Goal: Task Accomplishment & Management: Manage account settings

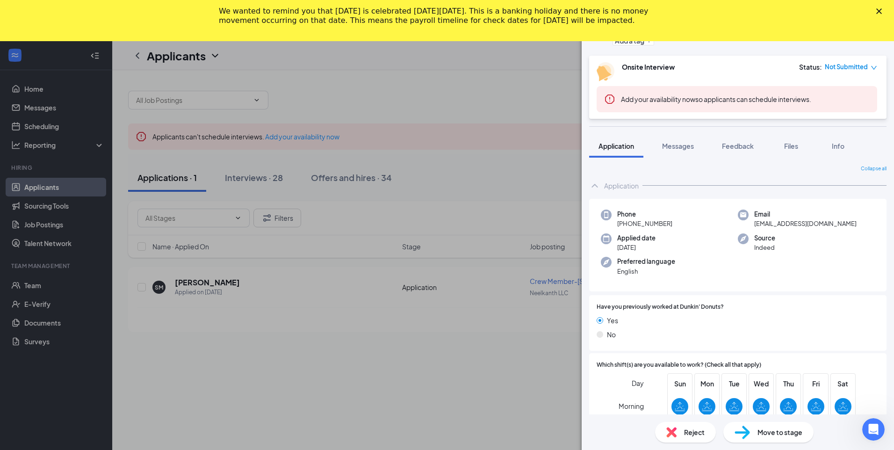
click at [881, 11] on icon "Close" at bounding box center [879, 11] width 6 height 6
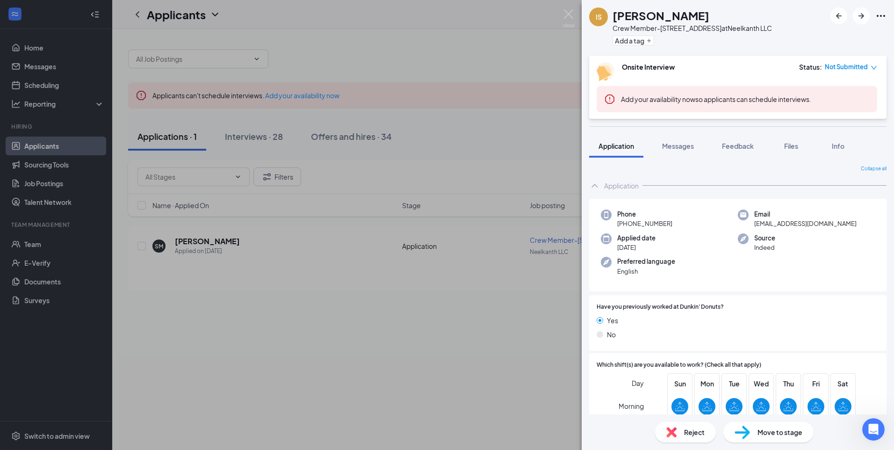
click at [256, 141] on div "IS Iyana Scott Crew Member-2618 Easton Rd at Neelkanth LLC Add a tag Onsite Int…" at bounding box center [447, 225] width 894 height 450
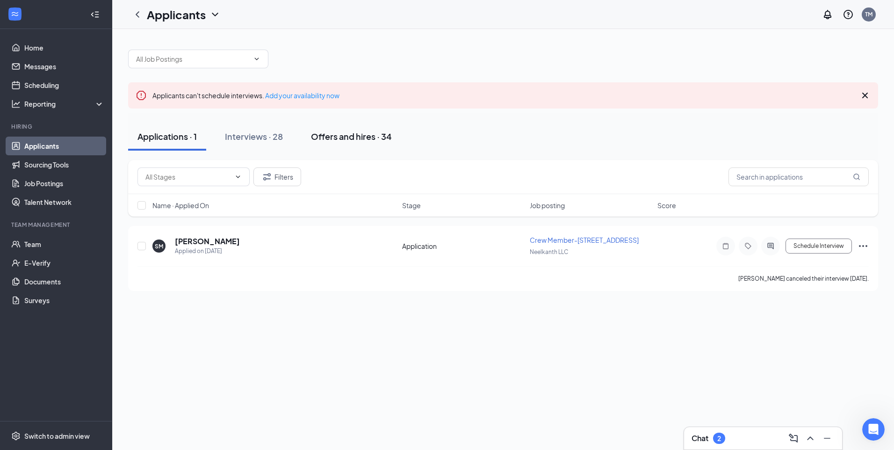
click at [329, 139] on div "Offers and hires · 34" at bounding box center [351, 136] width 81 height 12
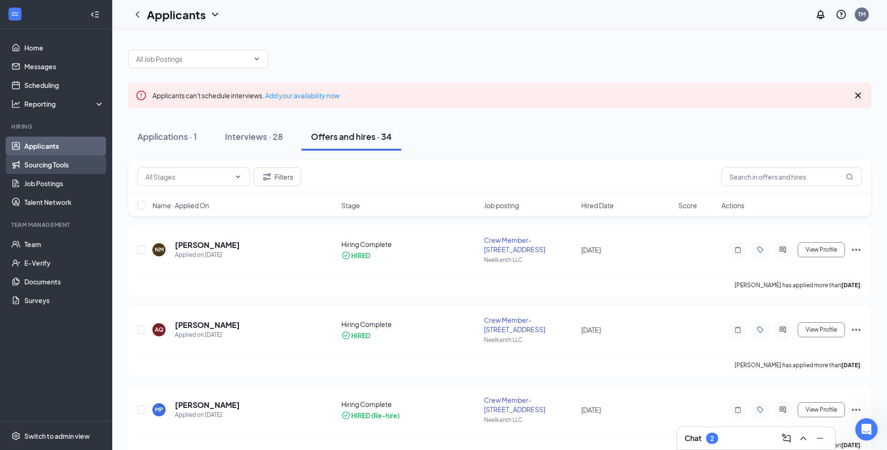
click at [49, 163] on link "Sourcing Tools" at bounding box center [64, 164] width 80 height 19
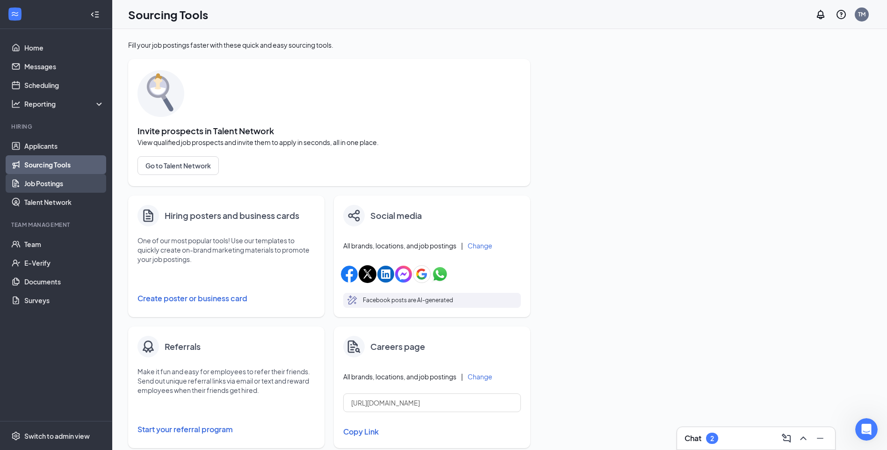
click at [61, 187] on link "Job Postings" at bounding box center [64, 183] width 80 height 19
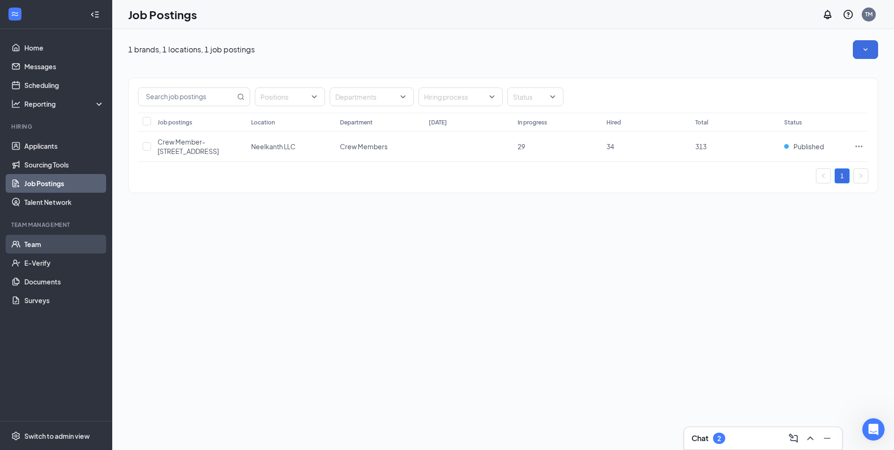
click at [35, 242] on link "Team" at bounding box center [64, 244] width 80 height 19
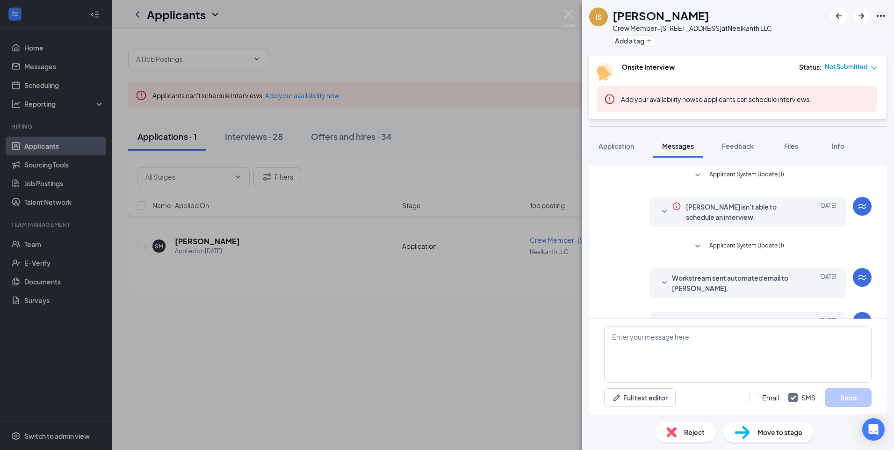
click at [266, 132] on div "IS [PERSON_NAME] Crew Member-[STREET_ADDRESS] at Neelkanth LLC Add a tag Onsite…" at bounding box center [447, 225] width 894 height 450
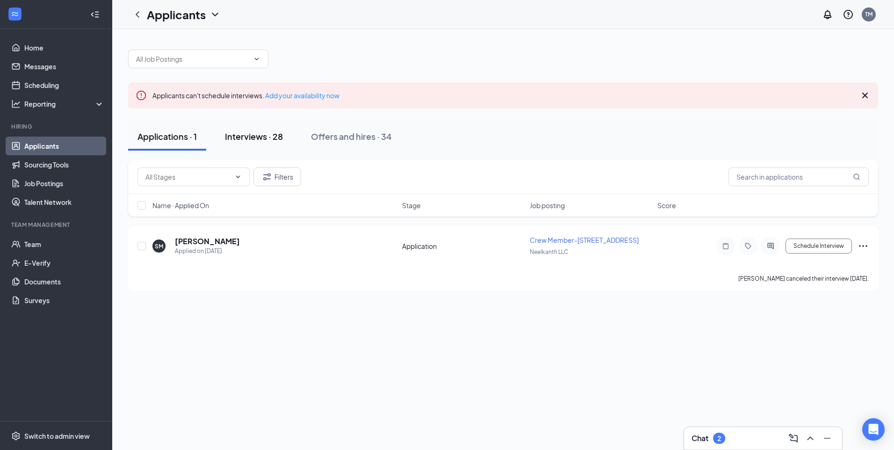
click at [258, 135] on div "Interviews · 28" at bounding box center [254, 136] width 58 height 12
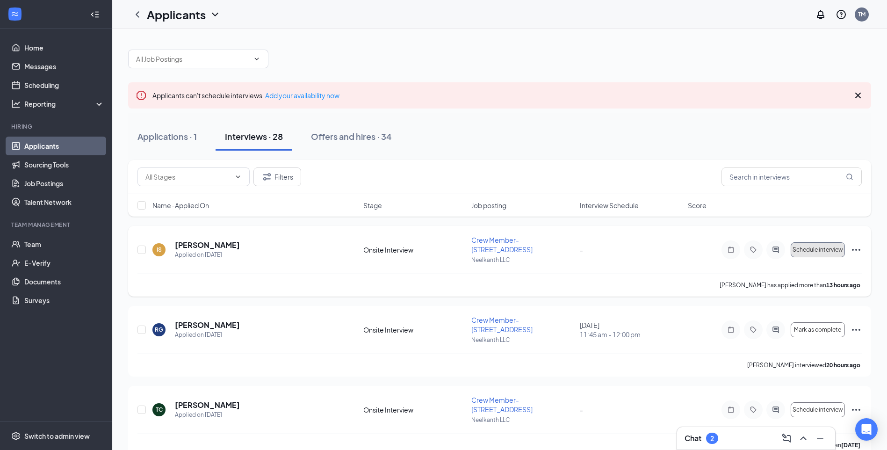
click at [805, 246] on span "Schedule interview" at bounding box center [818, 249] width 51 height 7
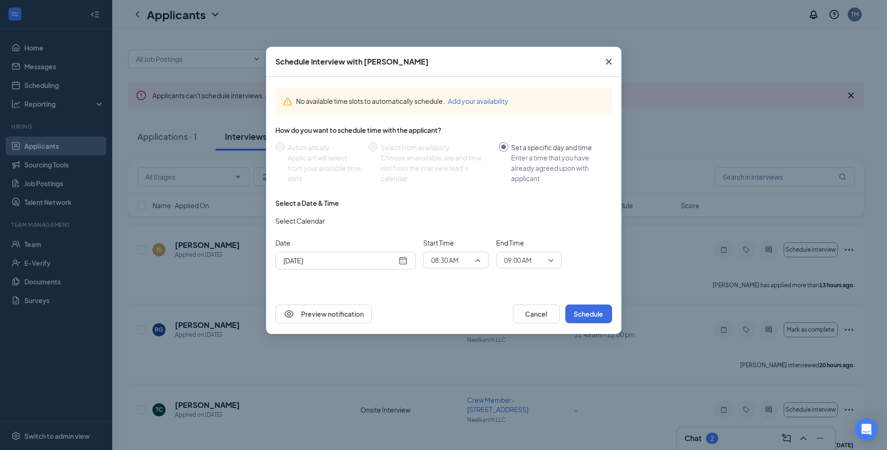
click at [478, 260] on span "08:30 AM" at bounding box center [456, 260] width 50 height 14
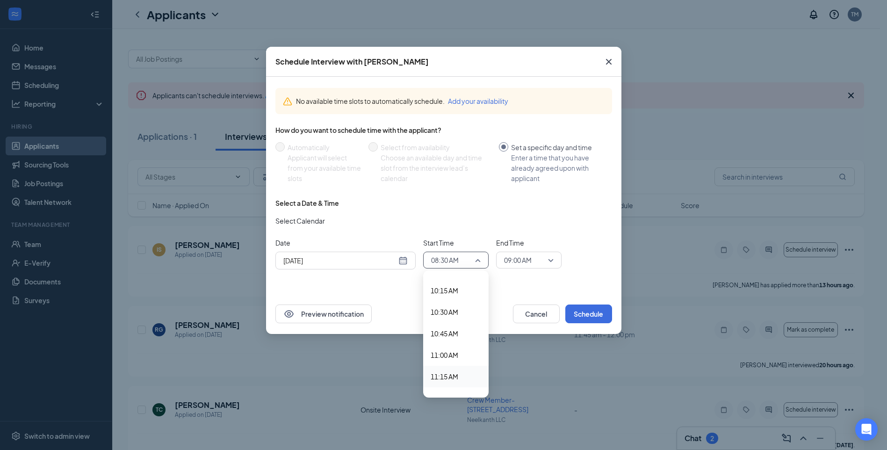
scroll to position [896, 0]
click at [462, 382] on span "11:30 AM" at bounding box center [456, 379] width 51 height 10
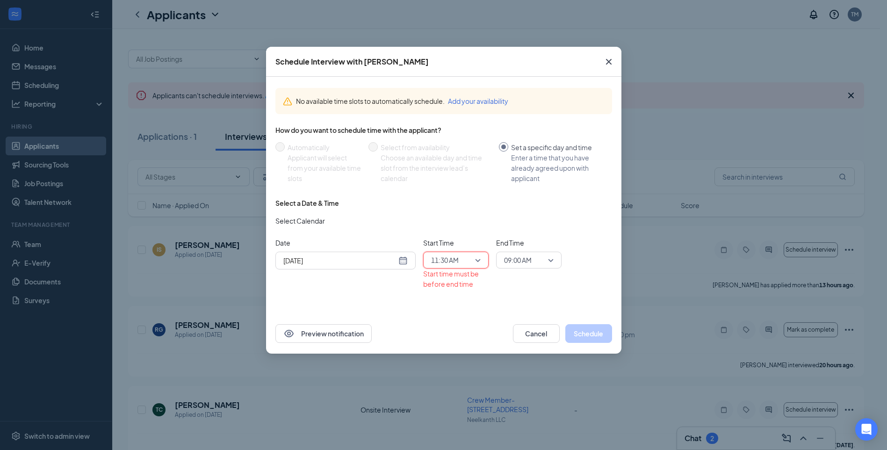
click at [553, 259] on span "09:00 AM" at bounding box center [529, 260] width 50 height 14
click at [527, 373] on div "11:30 AM" at bounding box center [528, 368] width 65 height 22
click at [482, 258] on div "11:30 AM" at bounding box center [455, 260] width 65 height 17
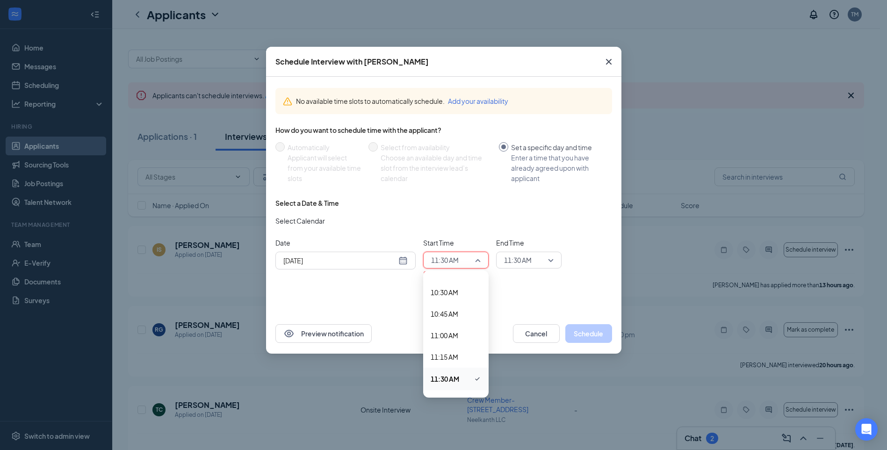
click at [546, 260] on span "11:30 AM" at bounding box center [529, 260] width 50 height 14
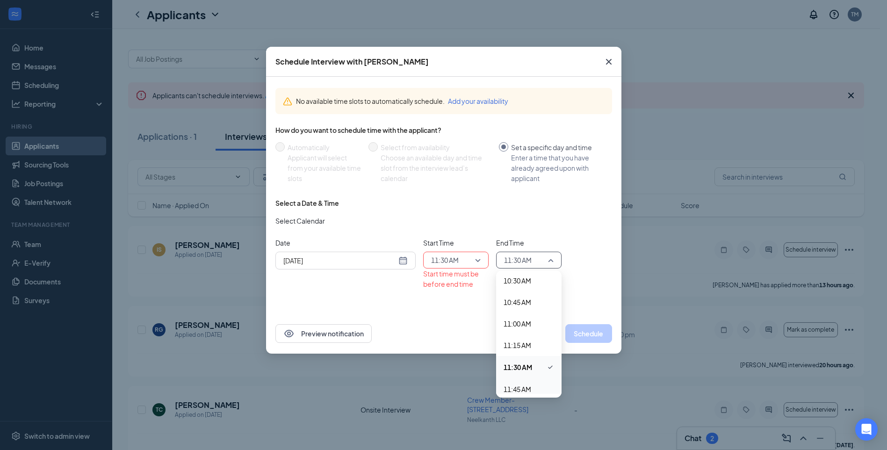
click at [520, 387] on span "11:45 AM" at bounding box center [518, 389] width 28 height 10
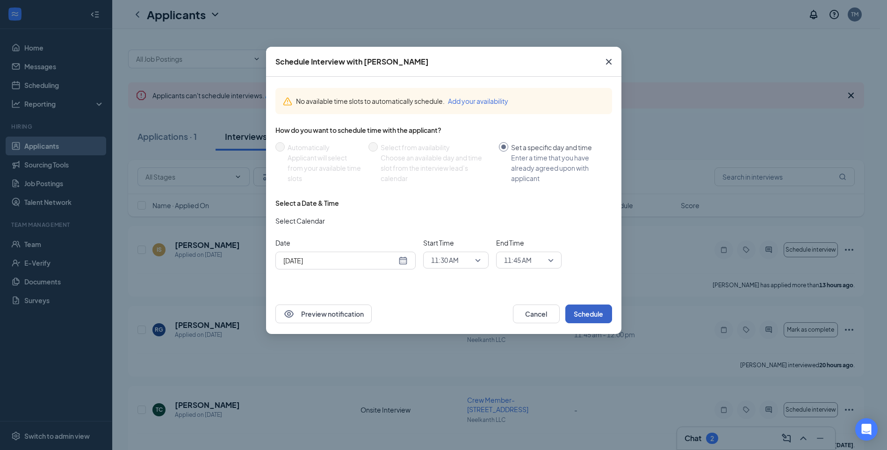
click at [582, 314] on button "Schedule" at bounding box center [588, 313] width 47 height 19
